Goal: Check status: Check status

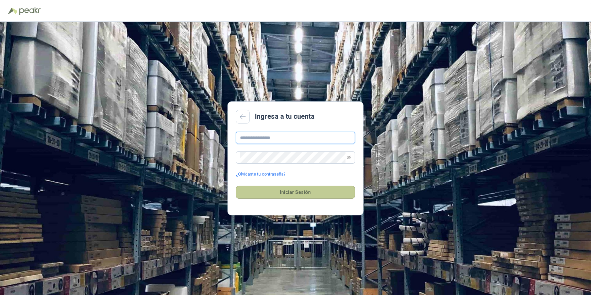
type input "**********"
click at [295, 193] on button "Iniciar Sesión" at bounding box center [295, 192] width 119 height 13
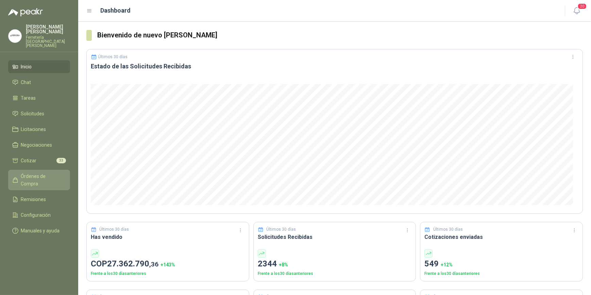
click at [40, 172] on span "Órdenes de Compra" at bounding box center [42, 179] width 43 height 15
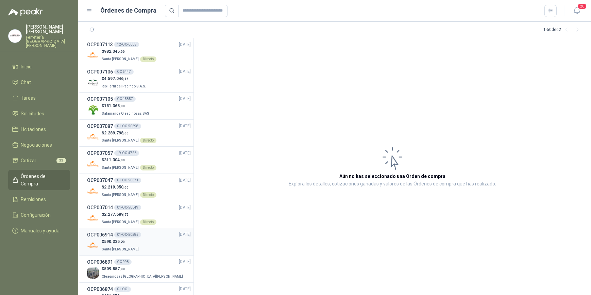
click at [152, 239] on div "$ 590.335 ,20 Santa [PERSON_NAME]" at bounding box center [139, 245] width 104 height 14
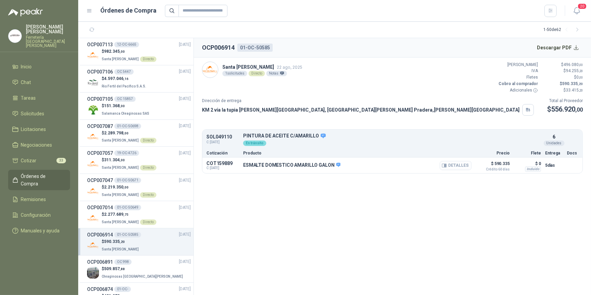
click at [457, 165] on button "Detalles" at bounding box center [456, 165] width 32 height 9
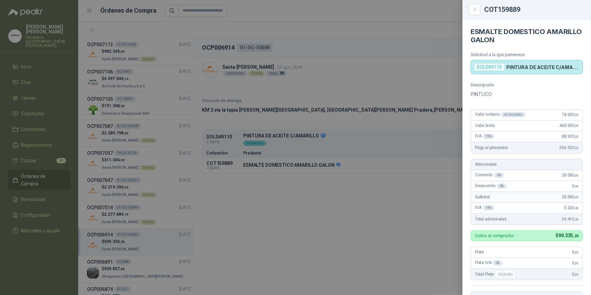
click at [366, 26] on div at bounding box center [295, 147] width 591 height 295
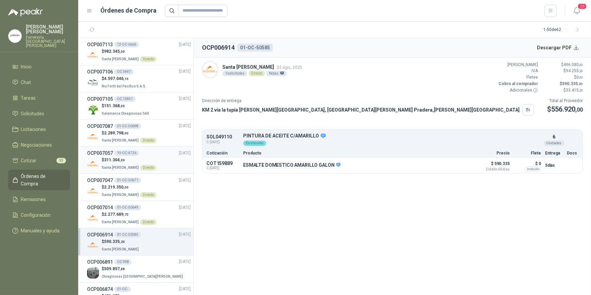
click at [159, 162] on div "$ 311.304 ,00 Santa [PERSON_NAME] Directo" at bounding box center [139, 164] width 104 height 14
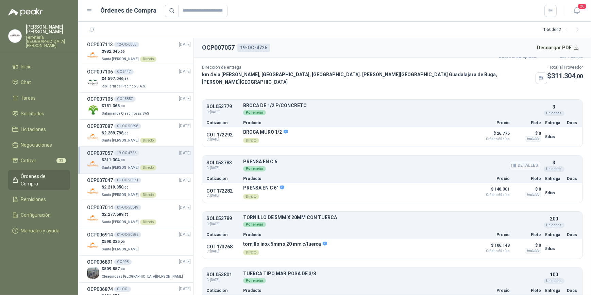
scroll to position [47, 0]
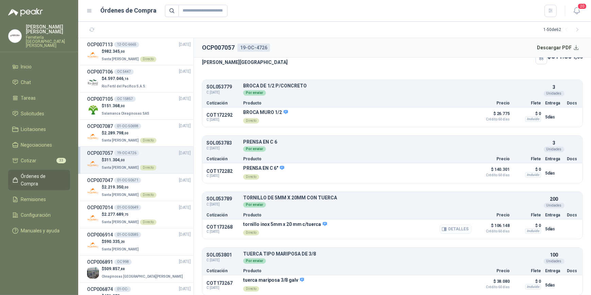
click at [450, 225] on button "Detalles" at bounding box center [456, 229] width 32 height 9
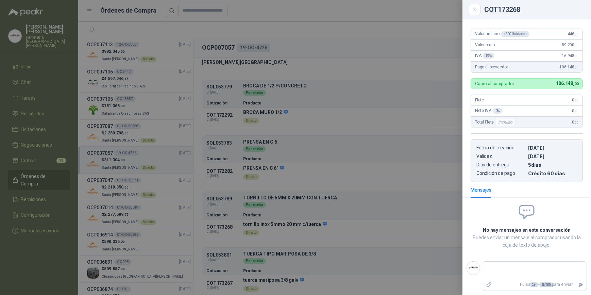
scroll to position [81, 0]
click at [287, 14] on div at bounding box center [295, 147] width 591 height 295
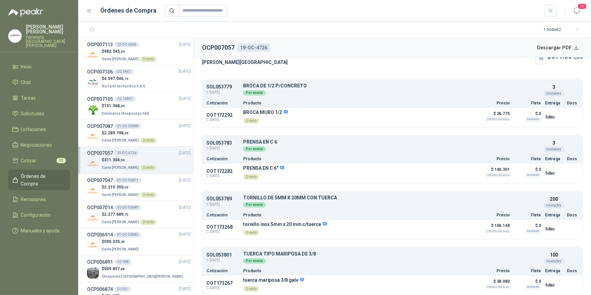
scroll to position [0, 0]
